Goal: Check status: Check status

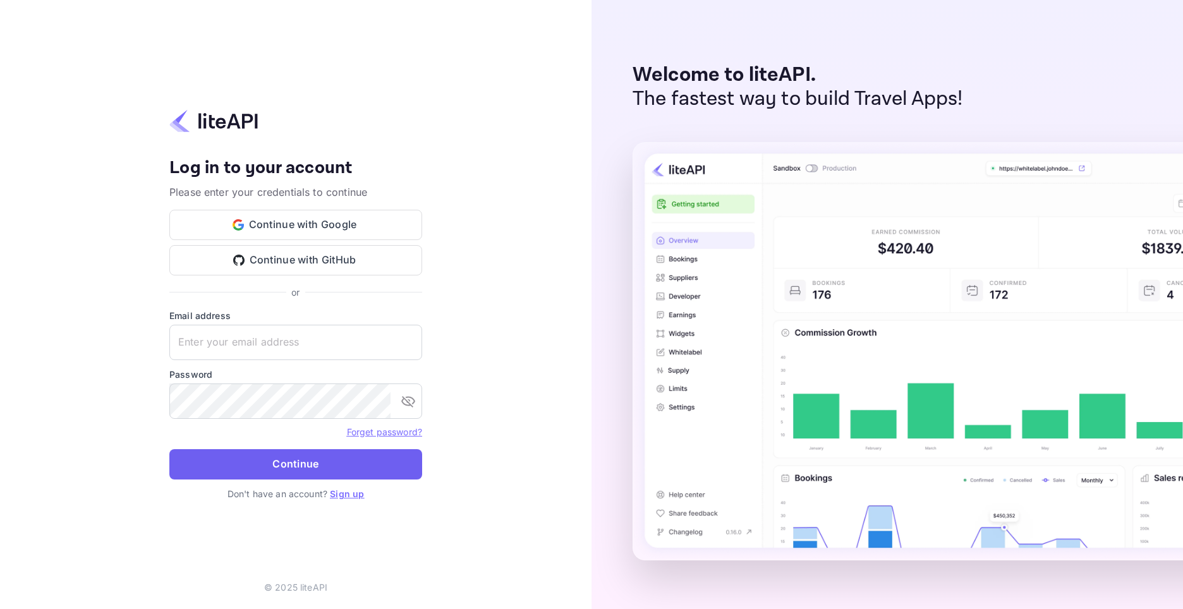
type input "[EMAIL_ADDRESS][DOMAIN_NAME]"
click at [303, 463] on button "Continue" at bounding box center [295, 464] width 253 height 30
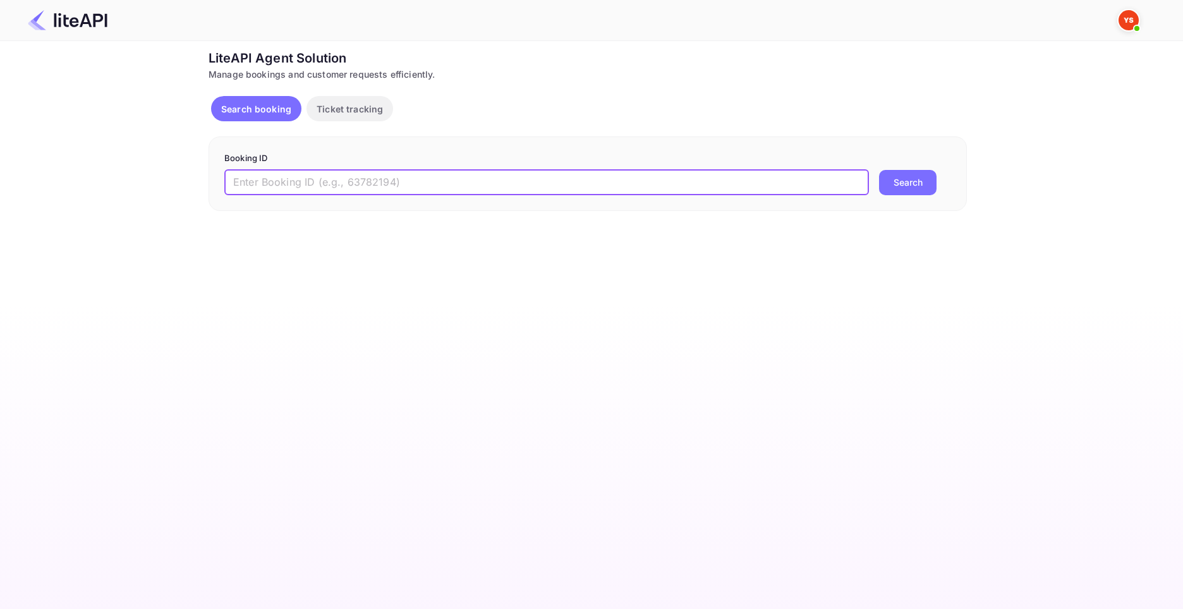
click at [332, 178] on input "text" at bounding box center [546, 182] width 645 height 25
paste input "8870107"
type input "8870107"
click at [922, 185] on button "Search" at bounding box center [908, 182] width 58 height 25
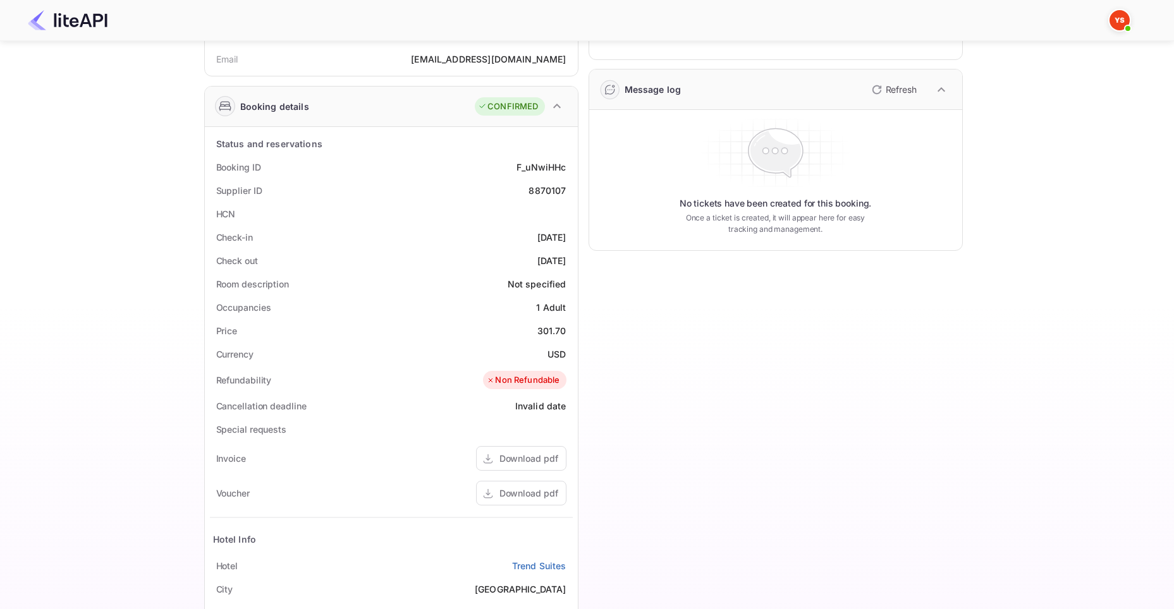
scroll to position [295, 0]
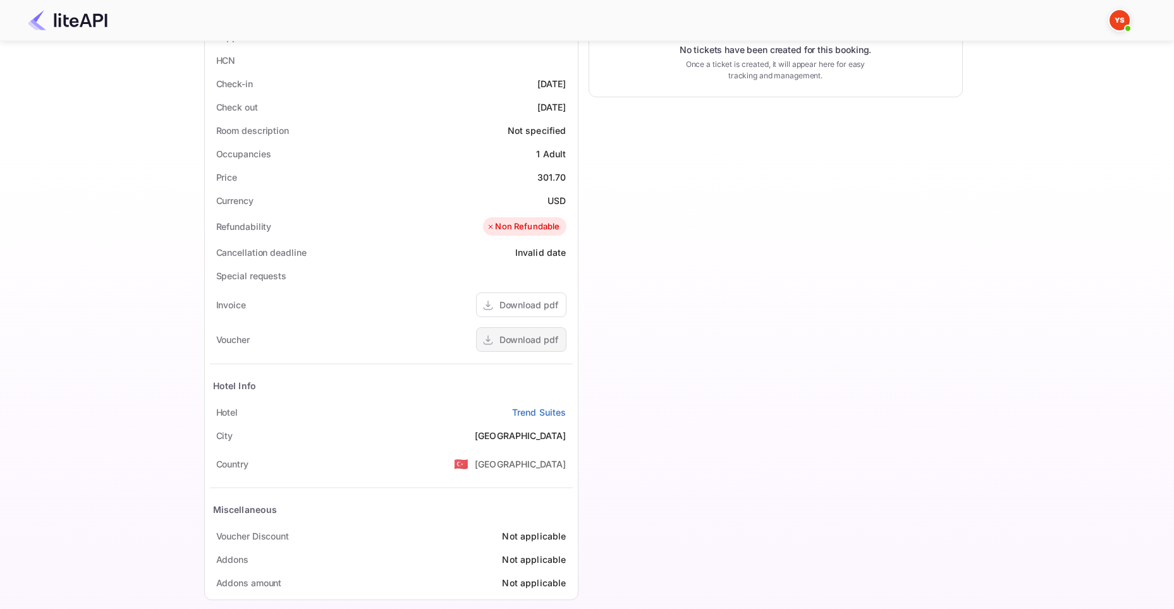
click at [536, 338] on div "Download pdf" at bounding box center [528, 339] width 59 height 13
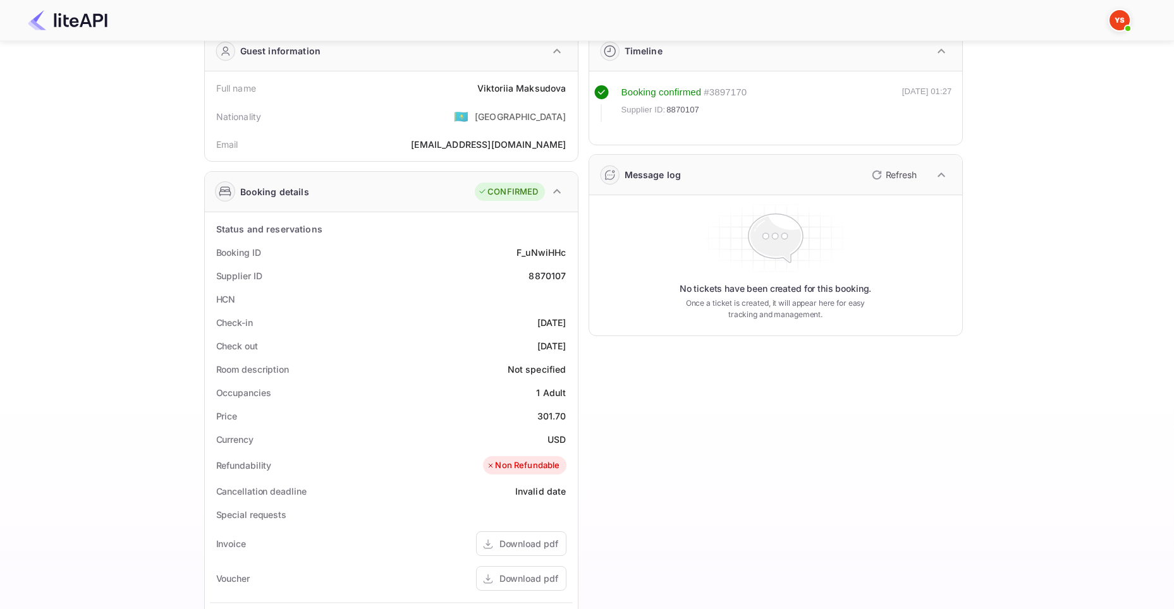
scroll to position [42, 0]
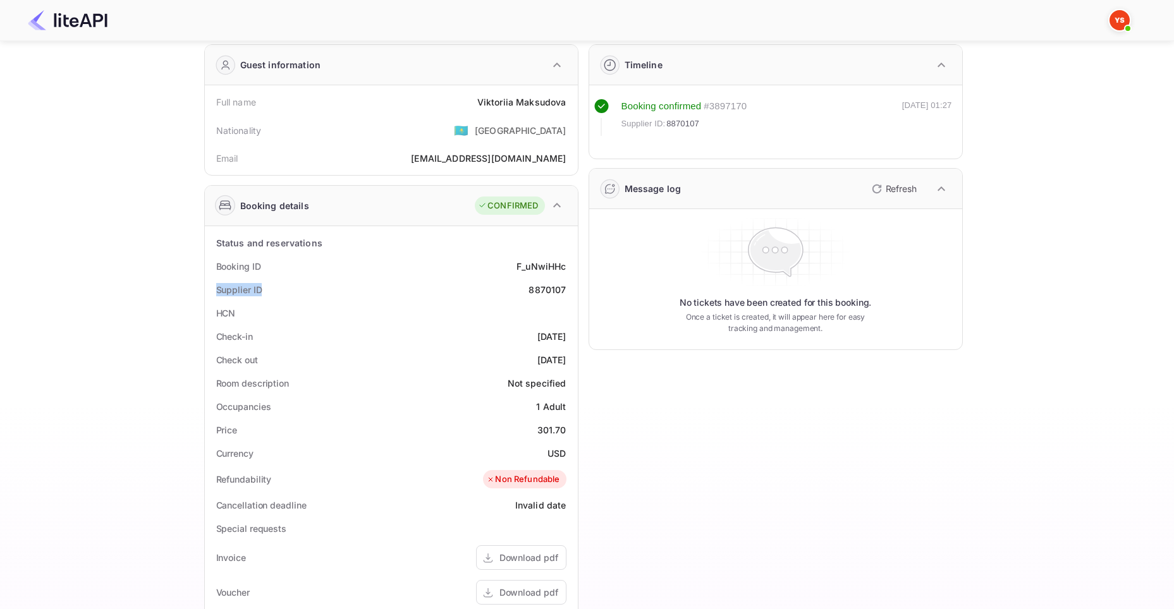
drag, startPoint x: 260, startPoint y: 289, endPoint x: 215, endPoint y: 293, distance: 45.7
click at [215, 293] on div "Supplier ID 8870107" at bounding box center [391, 289] width 363 height 23
copy div "Supplier ID"
drag, startPoint x: 526, startPoint y: 293, endPoint x: 572, endPoint y: 288, distance: 45.7
click at [572, 288] on div "Supplier ID 8870107" at bounding box center [391, 289] width 363 height 23
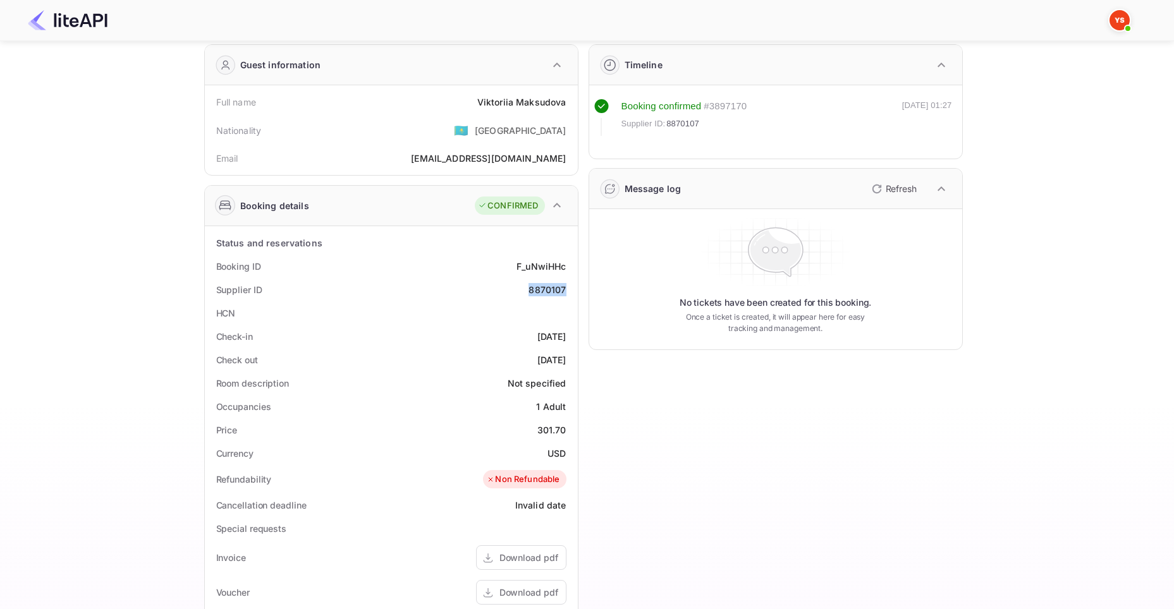
copy div "8870107"
drag, startPoint x: 270, startPoint y: 268, endPoint x: 216, endPoint y: 273, distance: 54.6
click at [216, 273] on div "Booking ID F_uNwiHHc" at bounding box center [391, 266] width 363 height 23
copy div "Booking ID"
drag, startPoint x: 511, startPoint y: 265, endPoint x: 567, endPoint y: 261, distance: 55.8
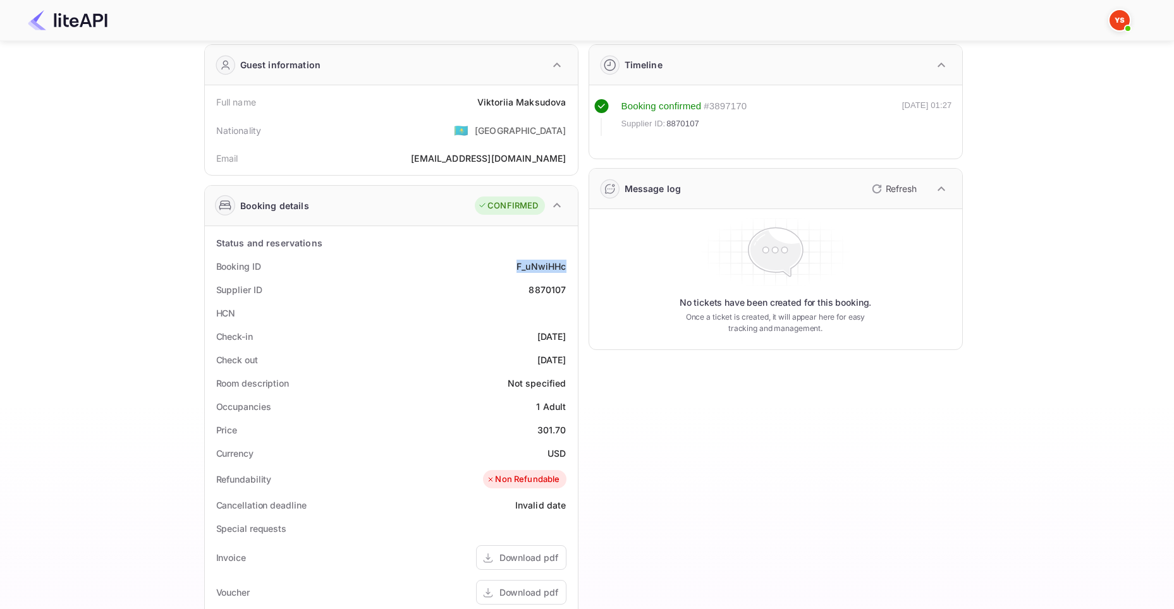
click at [567, 261] on div "Booking ID F_uNwiHHc" at bounding box center [391, 266] width 363 height 23
copy div "F_uNwiHHc"
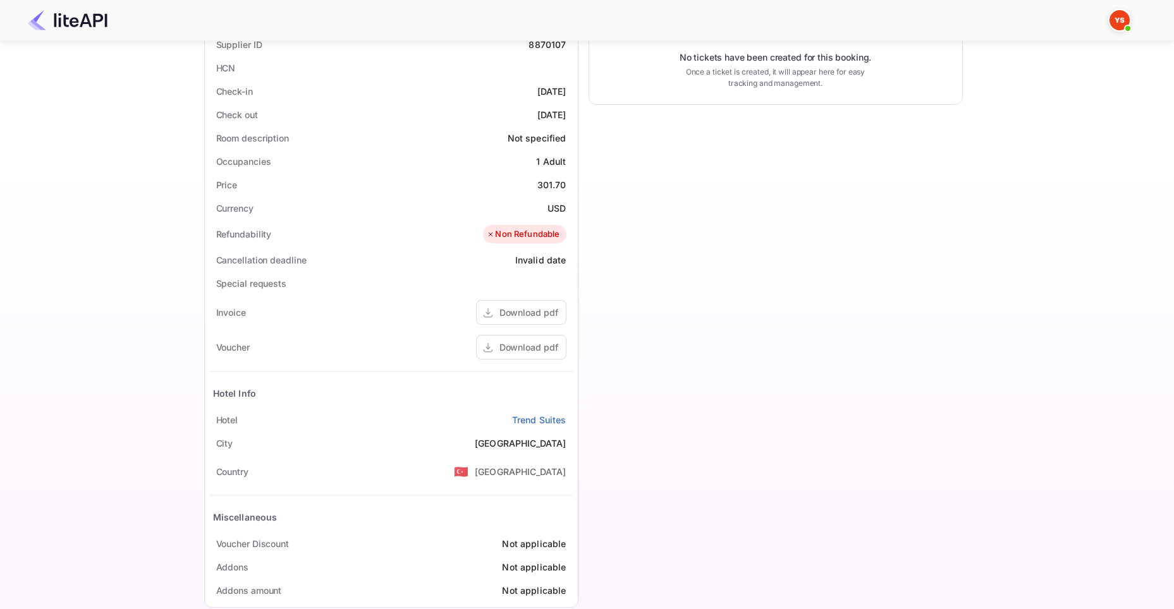
scroll to position [310, 0]
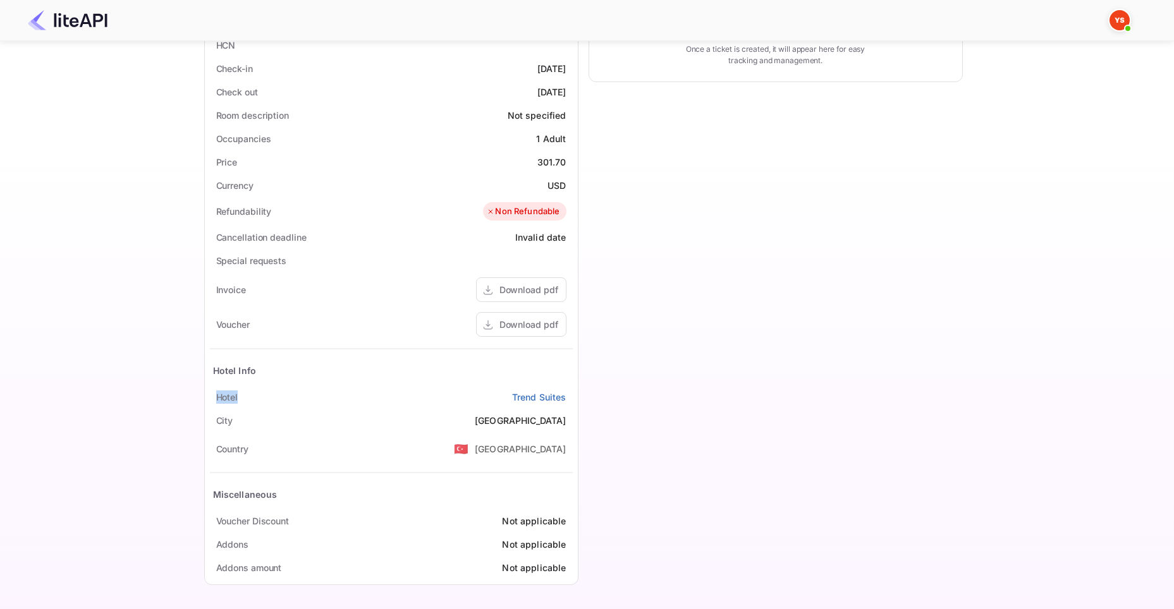
drag, startPoint x: 210, startPoint y: 400, endPoint x: 251, endPoint y: 397, distance: 41.2
click at [251, 397] on div "Hotel Trend Suites" at bounding box center [391, 397] width 363 height 23
copy div "Hotel"
drag, startPoint x: 497, startPoint y: 395, endPoint x: 568, endPoint y: 394, distance: 70.2
click at [568, 394] on div "Hotel Trend Suites" at bounding box center [391, 397] width 363 height 23
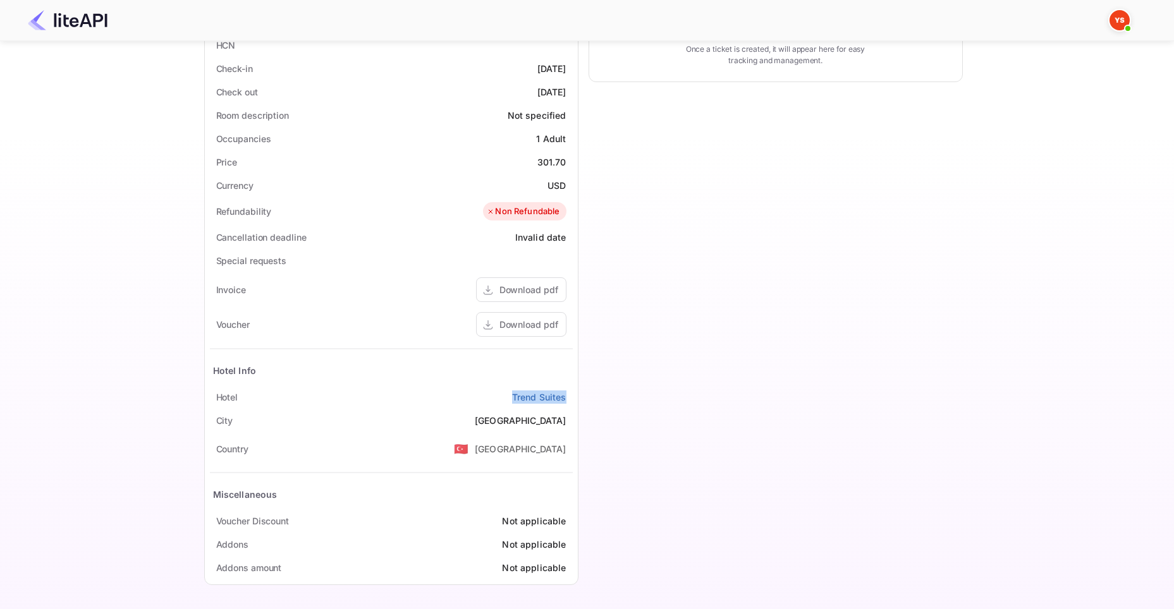
copy link "Trend Suites"
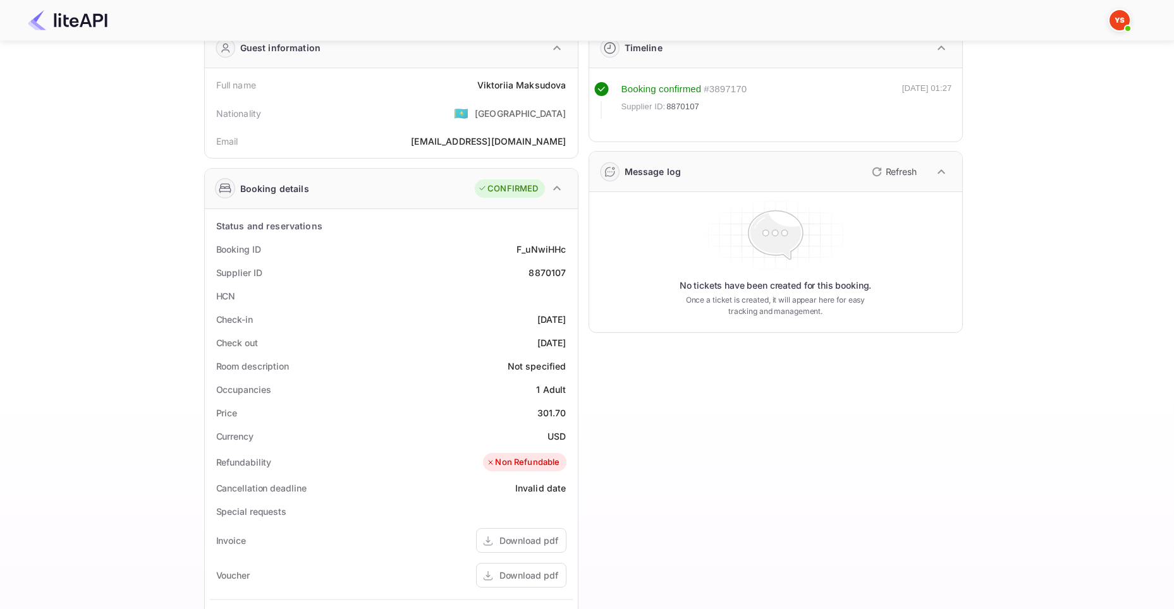
scroll to position [58, 0]
drag, startPoint x: 213, startPoint y: 86, endPoint x: 264, endPoint y: 85, distance: 51.2
click at [264, 85] on div "Full name [PERSON_NAME]" at bounding box center [391, 86] width 363 height 23
copy div "Full name"
drag, startPoint x: 475, startPoint y: 87, endPoint x: 569, endPoint y: 80, distance: 94.4
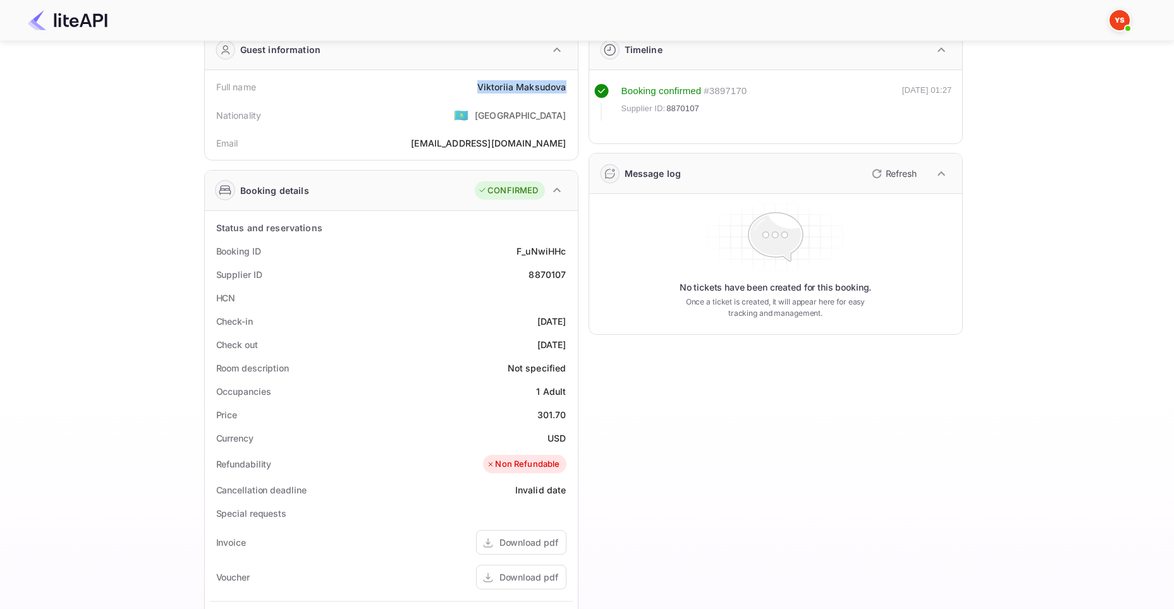
click at [569, 80] on div "Full name [PERSON_NAME]" at bounding box center [391, 86] width 363 height 23
copy div "[PERSON_NAME]"
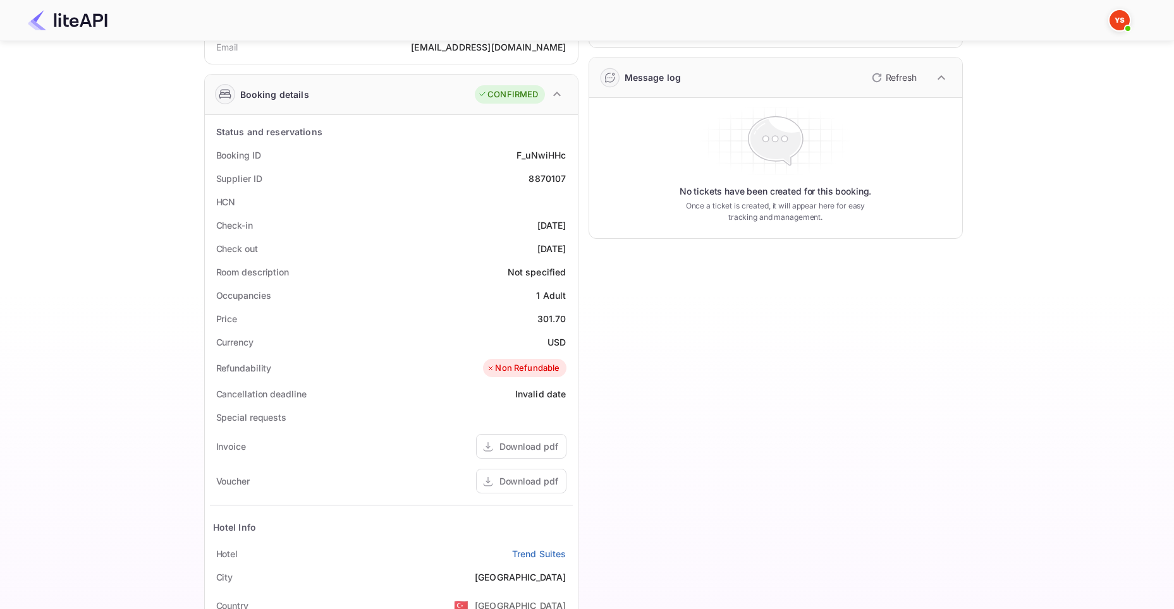
scroll to position [169, 0]
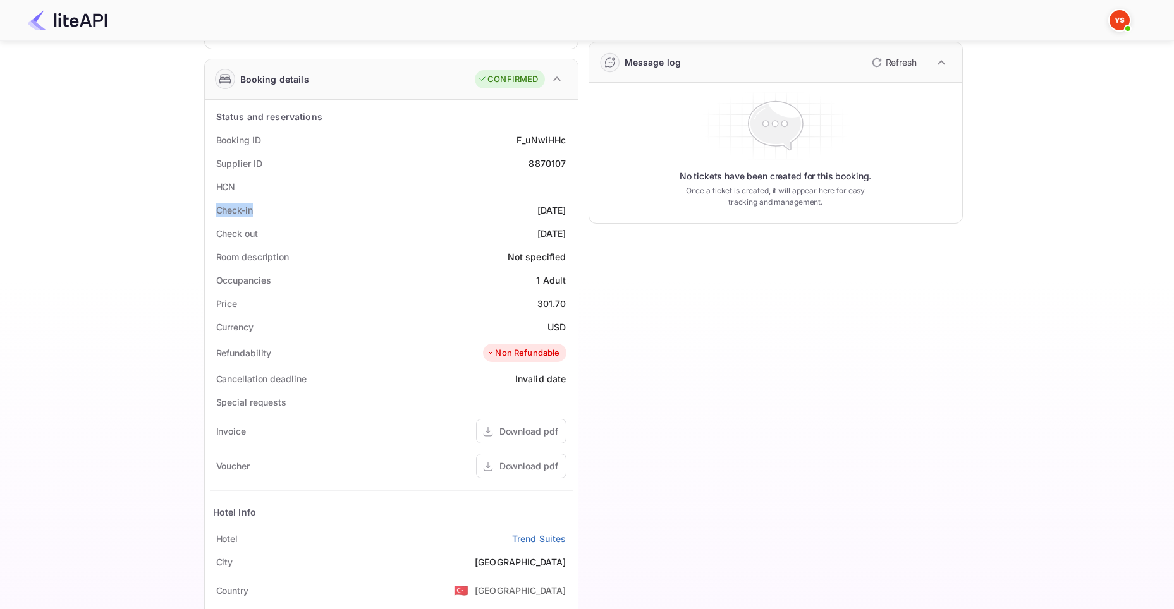
drag, startPoint x: 212, startPoint y: 209, endPoint x: 254, endPoint y: 207, distance: 41.8
click at [254, 207] on div "Check-in [DATE]" at bounding box center [391, 209] width 363 height 23
copy div "Check-in"
drag, startPoint x: 511, startPoint y: 204, endPoint x: 571, endPoint y: 204, distance: 59.4
click at [571, 204] on div "Check-in [DATE]" at bounding box center [391, 209] width 363 height 23
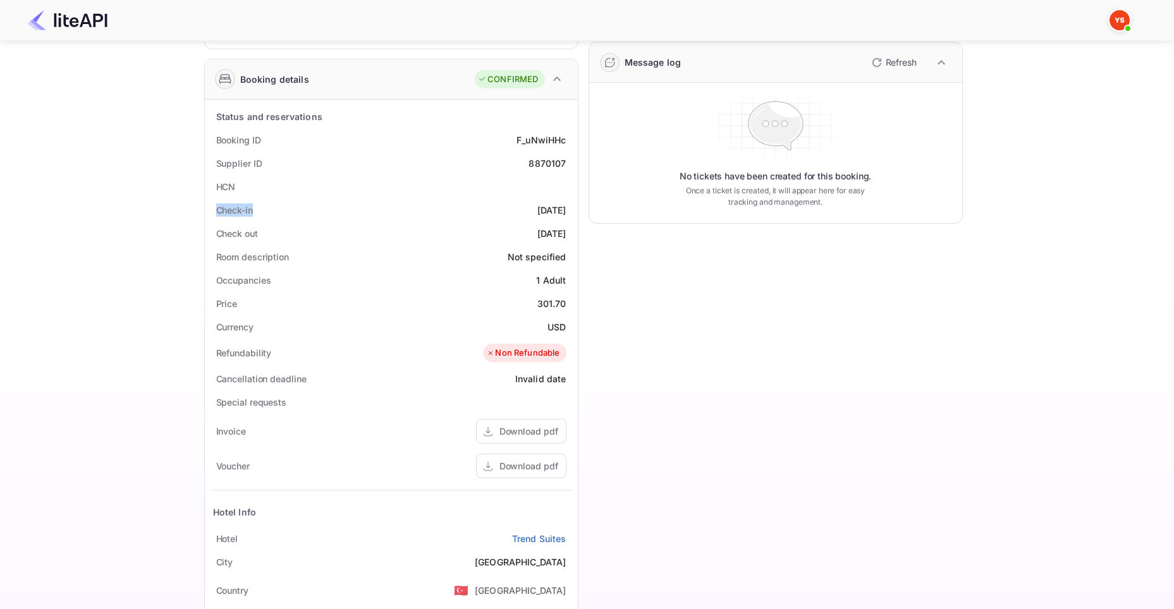
copy div "[DATE]"
drag, startPoint x: 214, startPoint y: 231, endPoint x: 262, endPoint y: 231, distance: 48.0
click at [262, 231] on div "Check out [DATE]" at bounding box center [391, 233] width 363 height 23
drag, startPoint x: 509, startPoint y: 231, endPoint x: 573, endPoint y: 229, distance: 63.9
click at [573, 231] on div "Status and reservations Booking ID F_uNwiHHc Supplier ID 8870107 HCN Check-in […" at bounding box center [391, 413] width 373 height 626
